Goal: Task Accomplishment & Management: Use online tool/utility

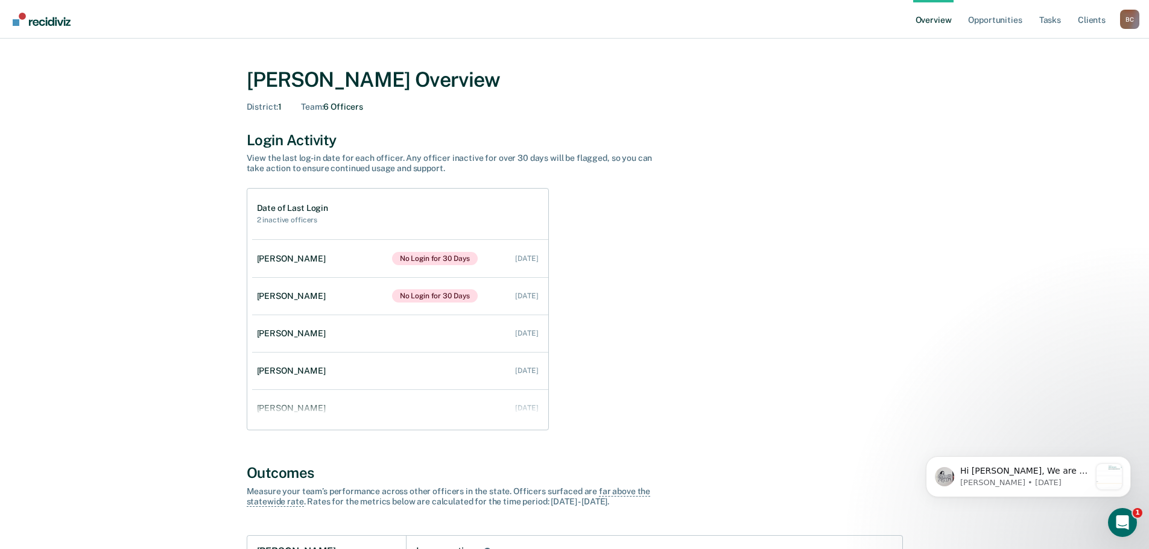
click at [1128, 18] on div "B C" at bounding box center [1129, 19] width 19 height 19
click at [1070, 77] on link "Go to Operations" at bounding box center [1081, 78] width 97 height 10
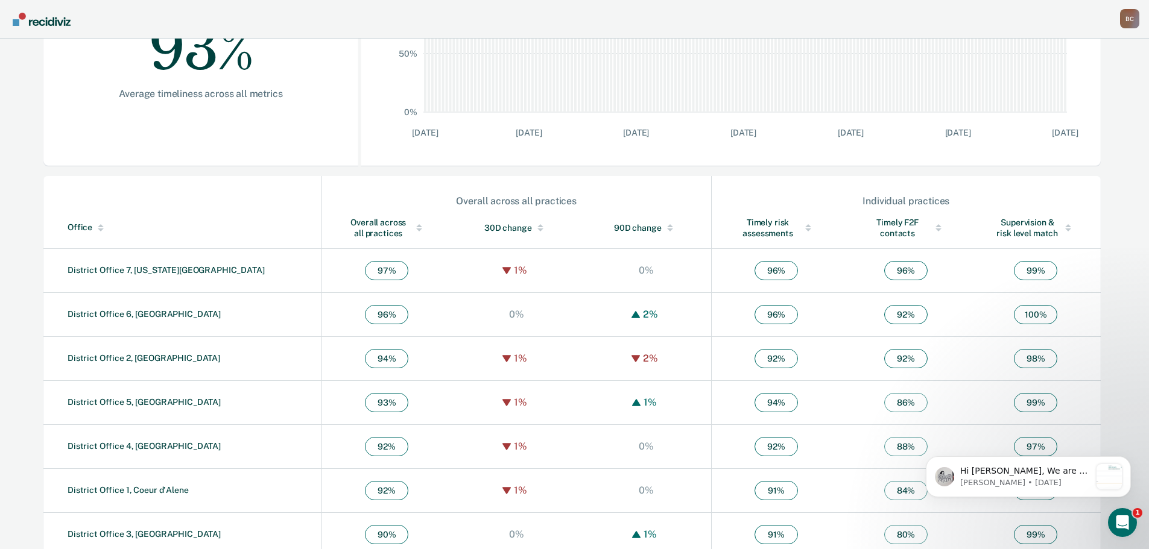
scroll to position [291, 0]
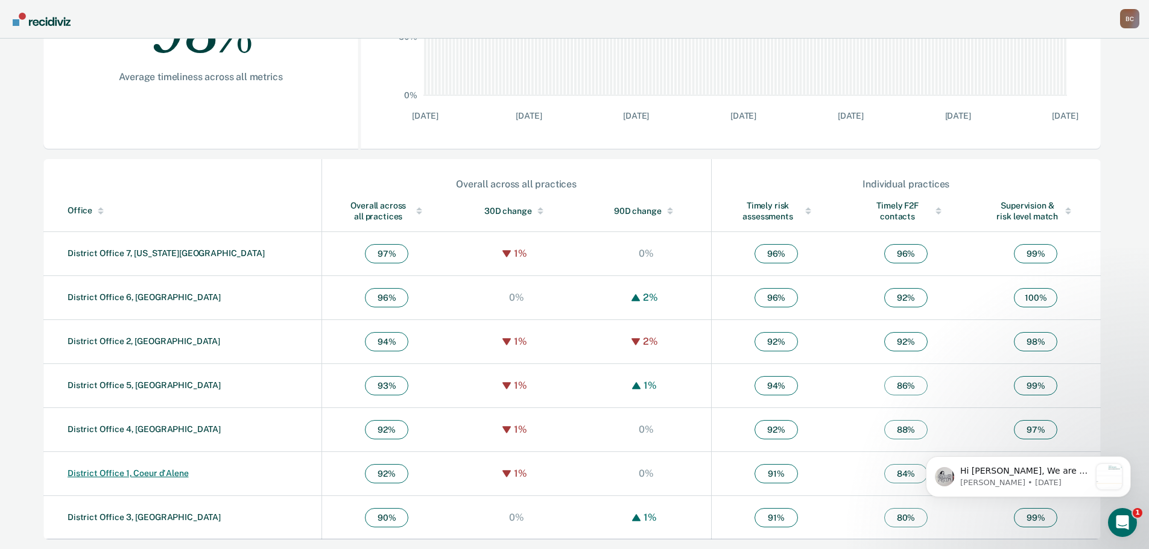
click at [148, 475] on link "District Office 1, Coeur d'Alene" at bounding box center [128, 474] width 121 height 10
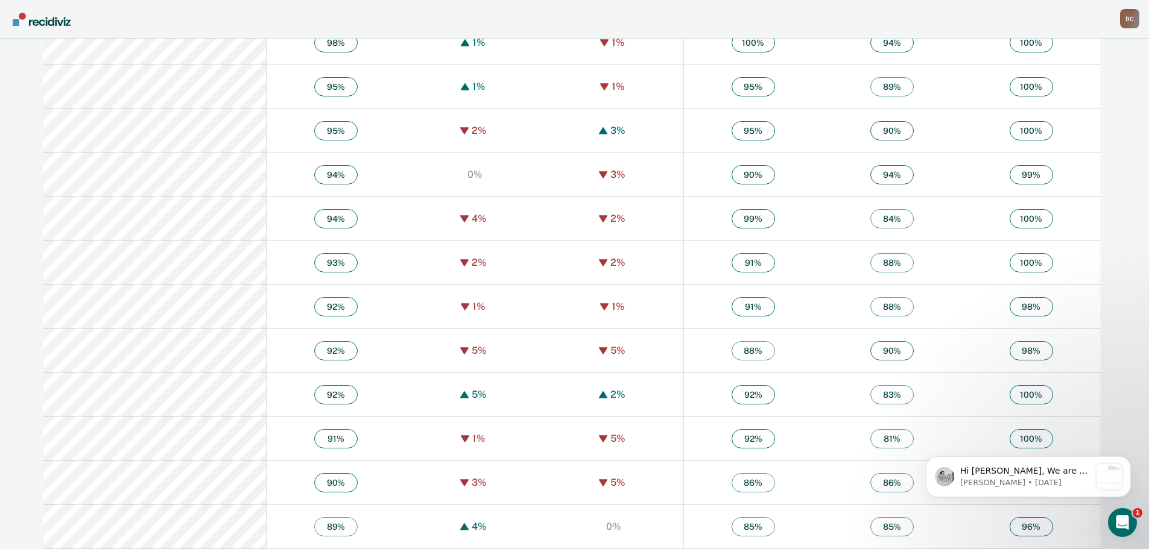
scroll to position [663, 0]
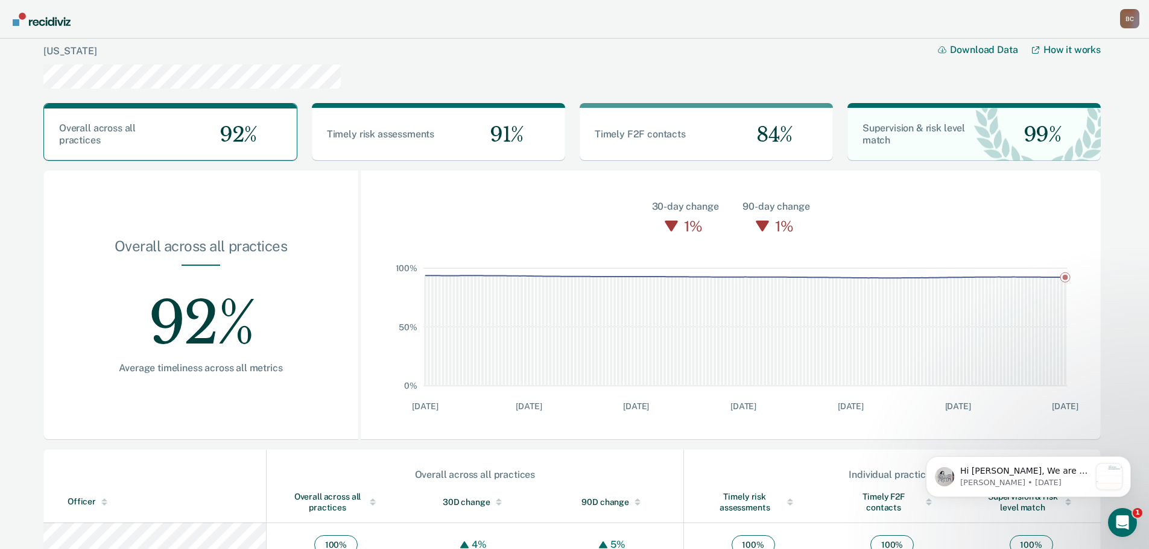
click at [1121, 19] on div "B C" at bounding box center [1129, 18] width 19 height 19
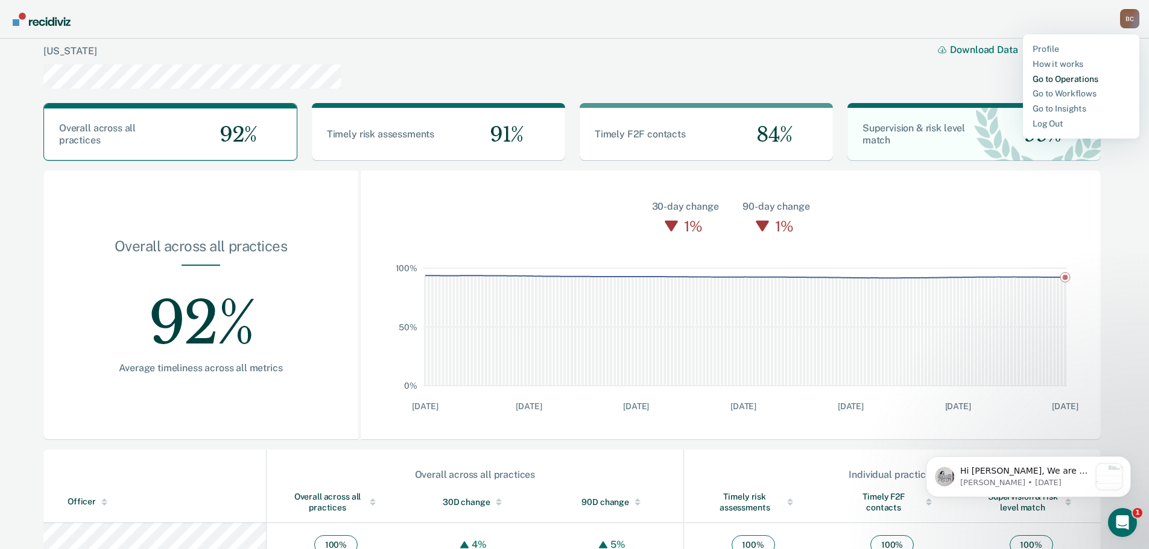
click at [1058, 80] on link "Go to Operations" at bounding box center [1081, 79] width 97 height 10
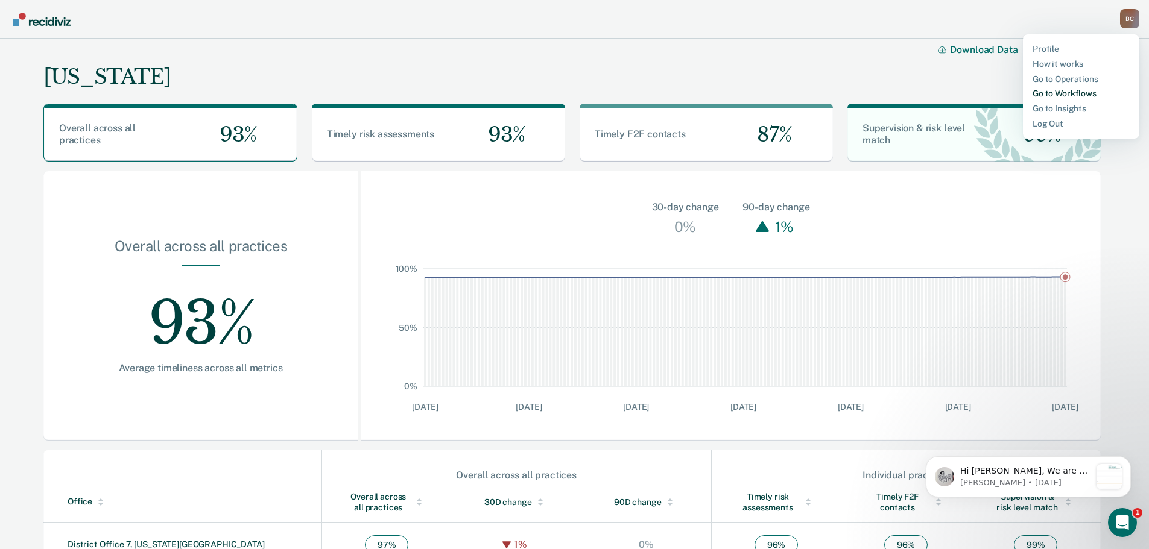
click at [1073, 93] on link "Go to Workflows" at bounding box center [1081, 94] width 97 height 10
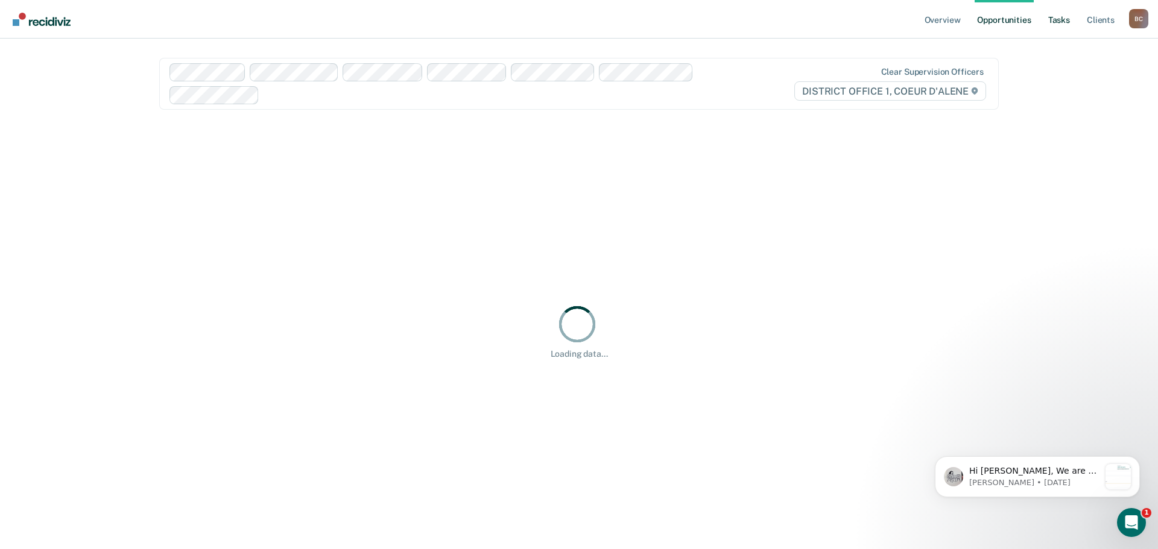
click at [1063, 21] on link "Tasks" at bounding box center [1059, 19] width 27 height 39
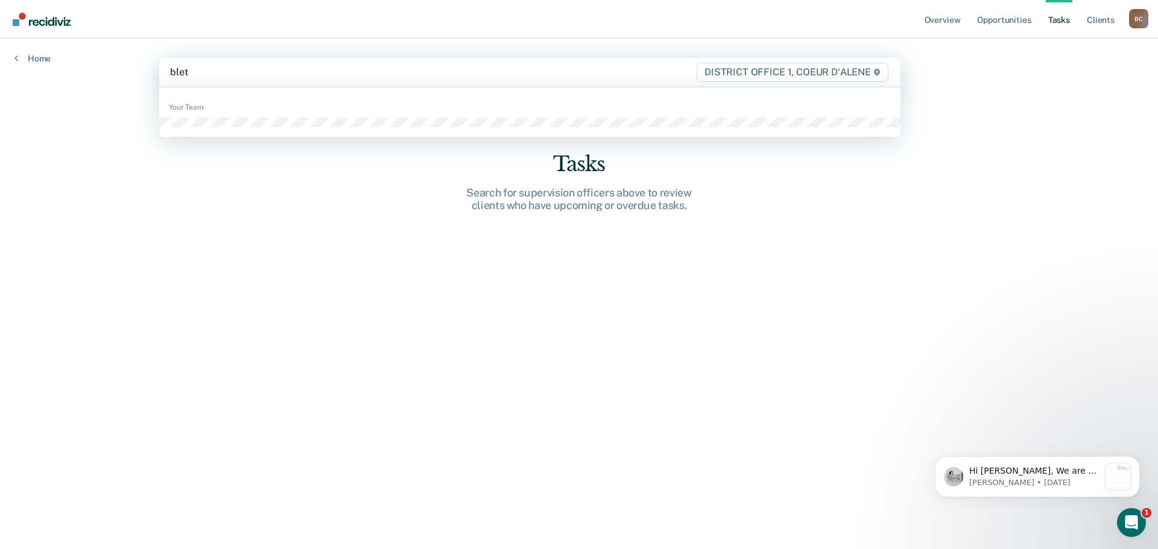
type input "[PERSON_NAME]"
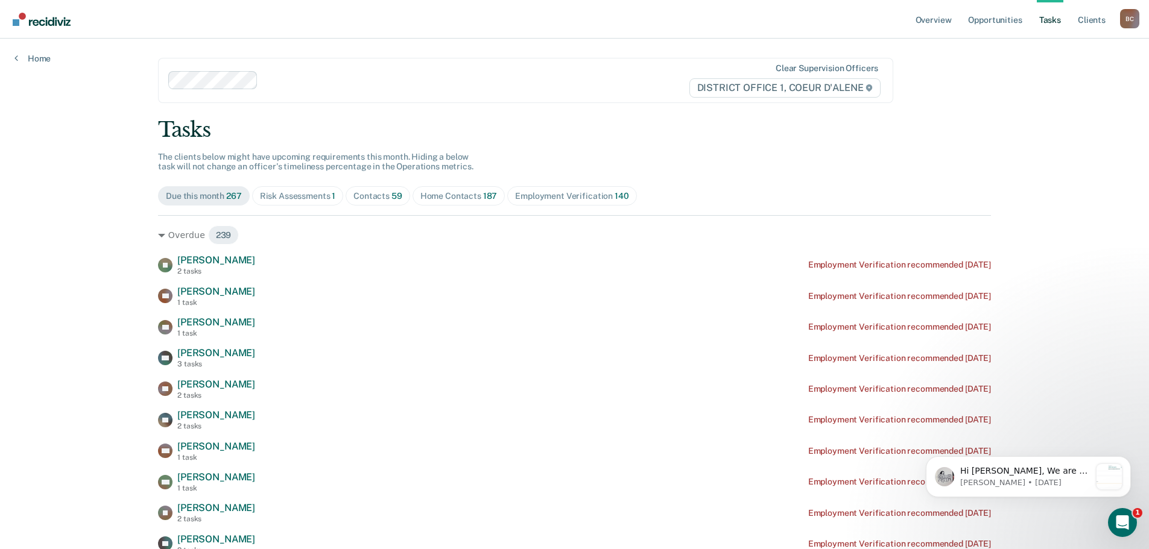
click at [289, 191] on div "Risk Assessments 1" at bounding box center [298, 196] width 76 height 10
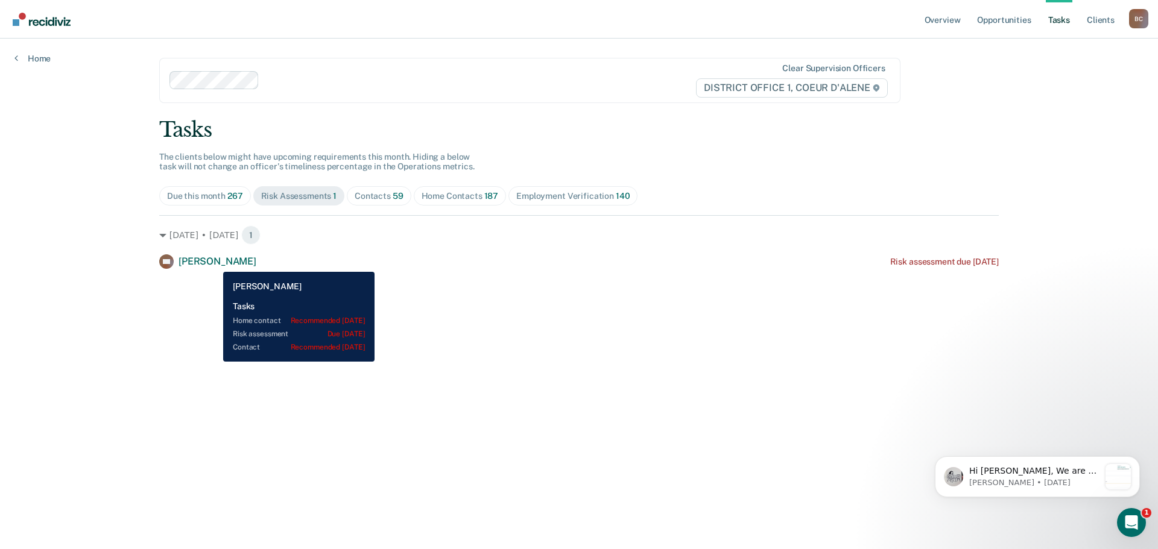
click at [214, 263] on span "[PERSON_NAME]" at bounding box center [218, 261] width 78 height 11
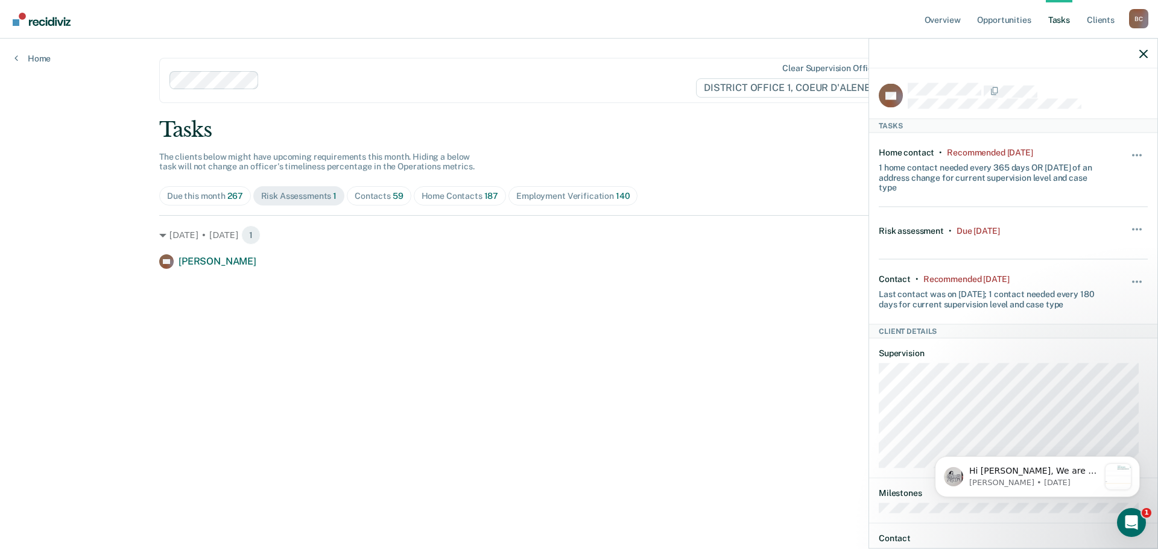
click at [446, 78] on div at bounding box center [468, 81] width 408 height 14
click at [847, 39] on main "Clear supervision officers DISTRICT OFFICE 1, COEUR D'ALENE Tasks The clients b…" at bounding box center [579, 280] width 869 height 482
click at [1144, 55] on icon "button" at bounding box center [1143, 53] width 8 height 8
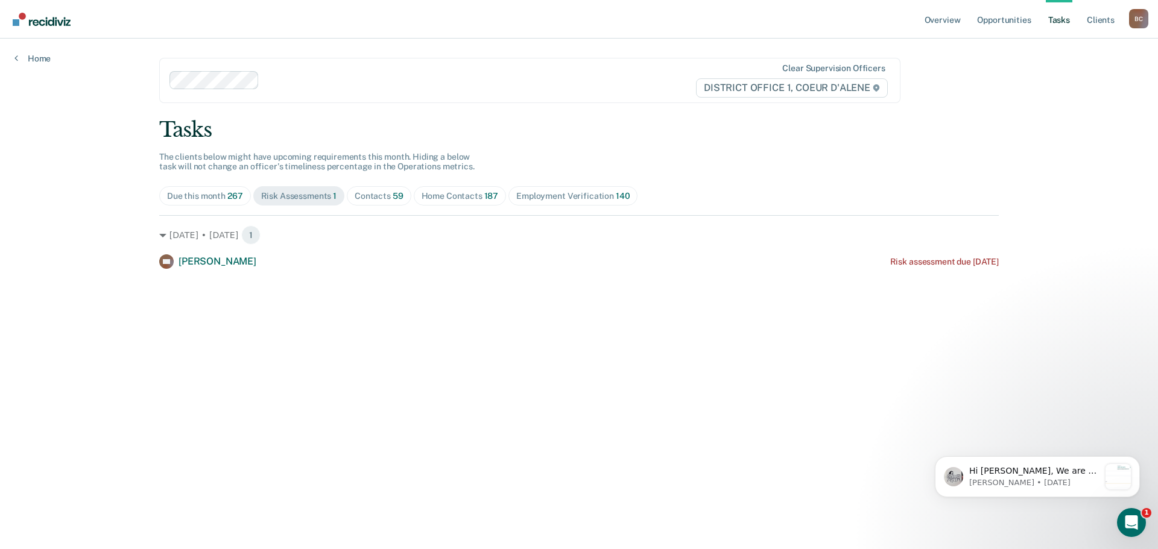
drag, startPoint x: 386, startPoint y: 192, endPoint x: 373, endPoint y: 188, distance: 13.4
click at [385, 192] on div "Contacts 59" at bounding box center [379, 196] width 49 height 10
